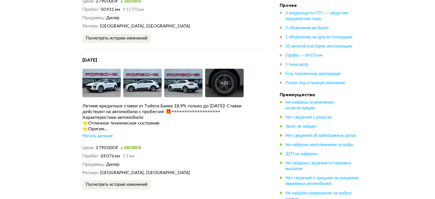
scroll to position [1375, 0]
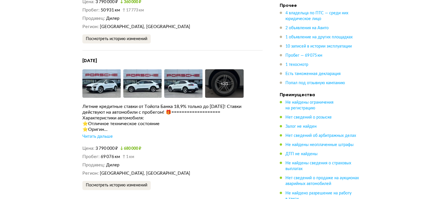
click at [98, 134] on div "Читать дальше" at bounding box center [97, 137] width 30 height 6
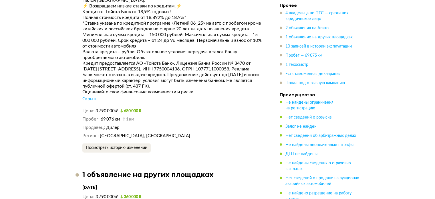
scroll to position [1638, 0]
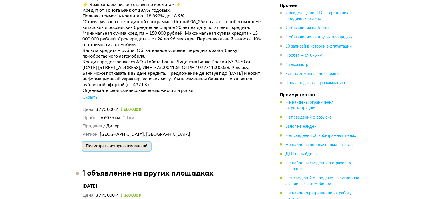
click at [105, 144] on span "Посмотреть историю изменений" at bounding box center [117, 146] width 62 height 4
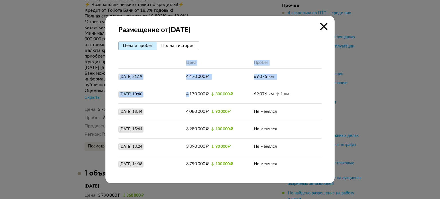
drag, startPoint x: 188, startPoint y: 91, endPoint x: 263, endPoint y: 46, distance: 86.8
click at [263, 46] on div "Цена и пробег Полная история Цена Пробег [DATE] 21:19 4 470 000 ₽ 69 075 км [DA…" at bounding box center [219, 108] width 203 height 132
click at [278, 84] on div "[DATE] 21:19 4 470 000 ₽ 69 075 км" at bounding box center [219, 76] width 203 height 17
click at [322, 27] on icon at bounding box center [323, 26] width 7 height 7
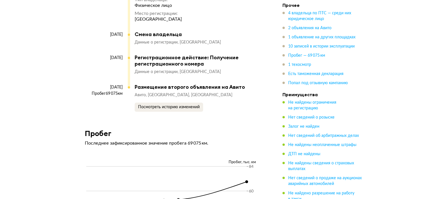
scroll to position [2445, 0]
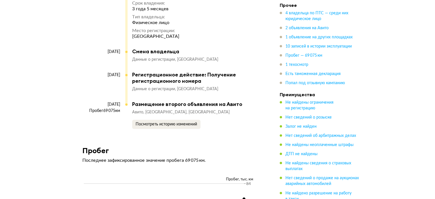
click at [151, 72] on div "Регистрационное действие: Получение регистрационного номера" at bounding box center [194, 78] width 125 height 13
click at [148, 122] on span "Посмотреть историю изменений" at bounding box center [167, 124] width 62 height 4
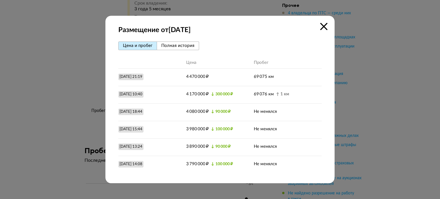
click at [169, 45] on span "Полная история" at bounding box center [177, 46] width 33 height 4
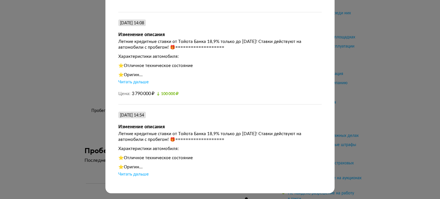
scroll to position [1937, 0]
click at [362, 58] on div "Размещение от [DATE] [PERSON_NAME] и пробег Полная история [DATE] 21:19 Размеще…" at bounding box center [220, 99] width 440 height 199
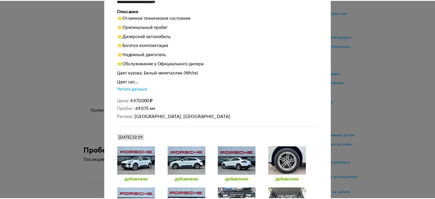
scroll to position [0, 0]
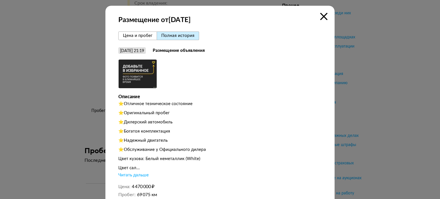
click at [322, 14] on icon at bounding box center [323, 16] width 7 height 7
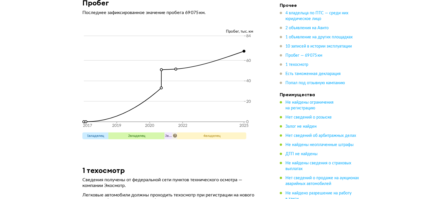
scroll to position [2593, 0]
